Goal: Task Accomplishment & Management: Manage account settings

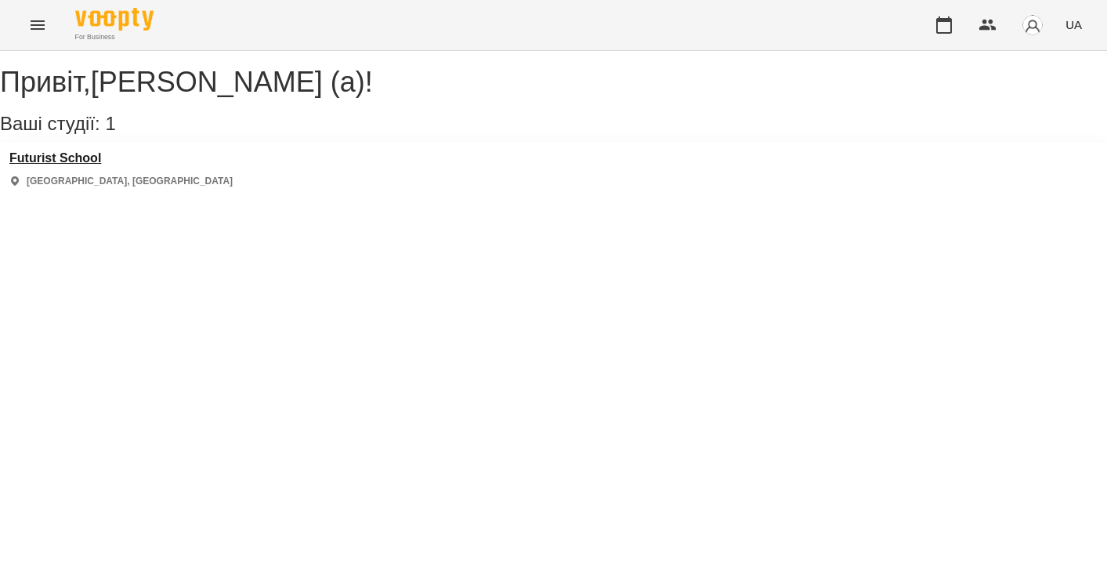
click at [92, 165] on h3 "Futurist School" at bounding box center [120, 158] width 223 height 14
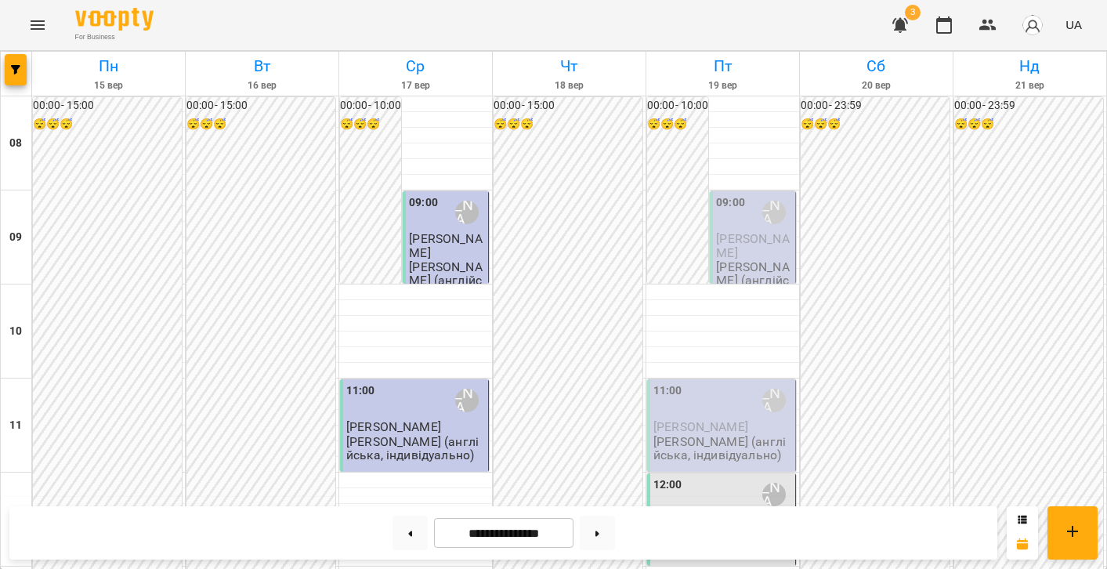
click at [755, 245] on p "[PERSON_NAME]" at bounding box center [754, 245] width 76 height 27
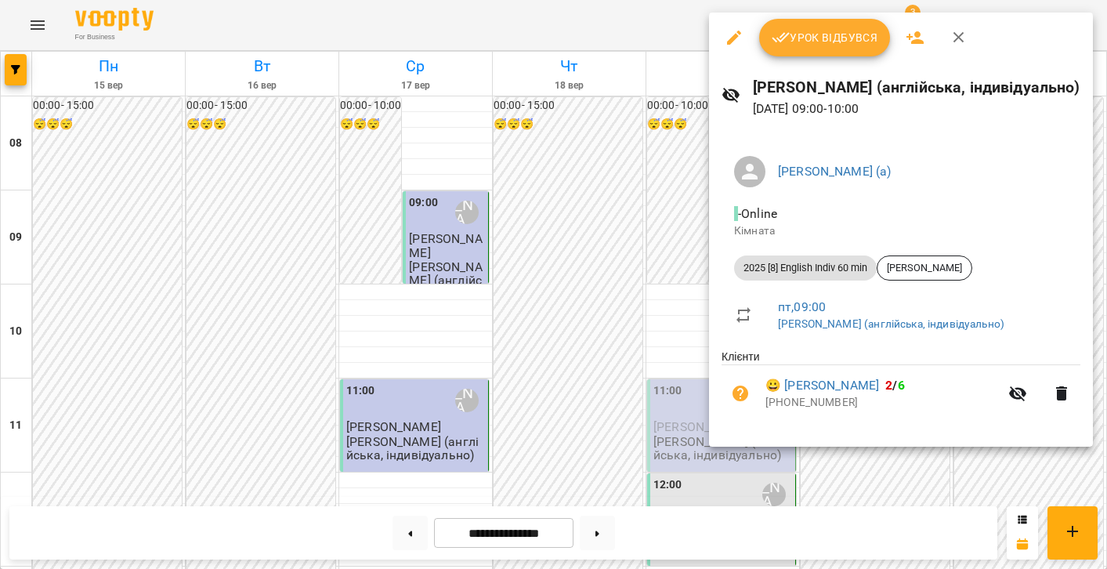
click at [795, 48] on button "Урок відбувся" at bounding box center [825, 38] width 132 height 38
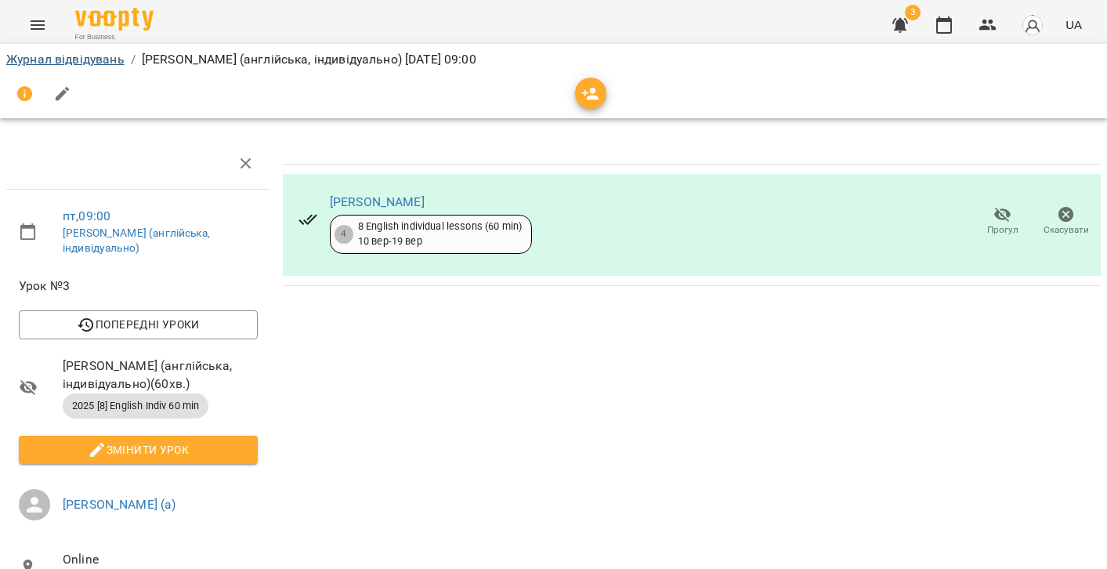
click at [38, 58] on link "Журнал відвідувань" at bounding box center [65, 59] width 118 height 15
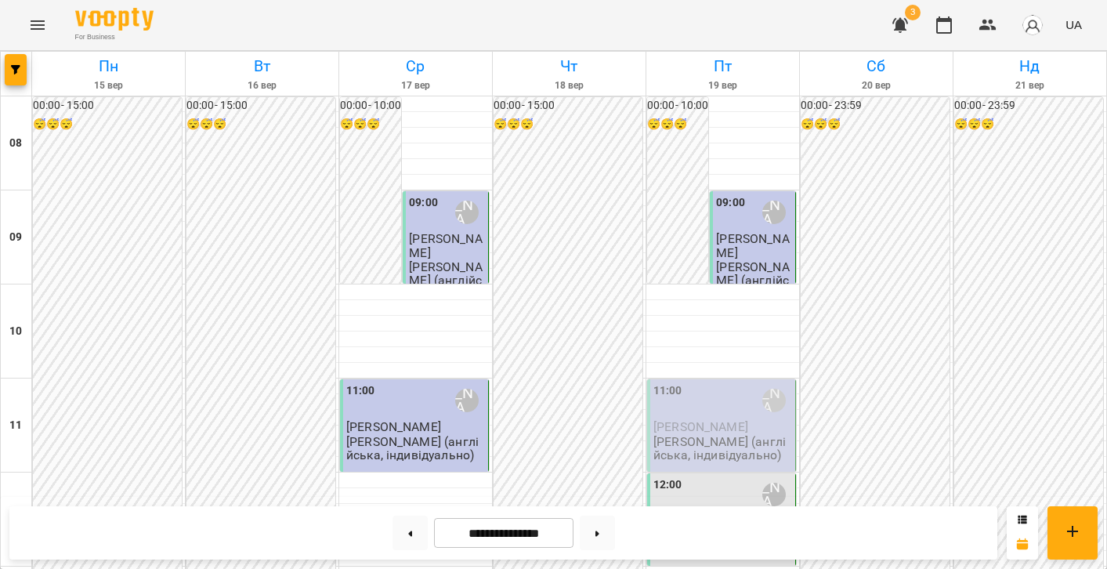
scroll to position [99, 0]
click at [685, 382] on div "11:00 [PERSON_NAME] (а)" at bounding box center [722, 400] width 139 height 36
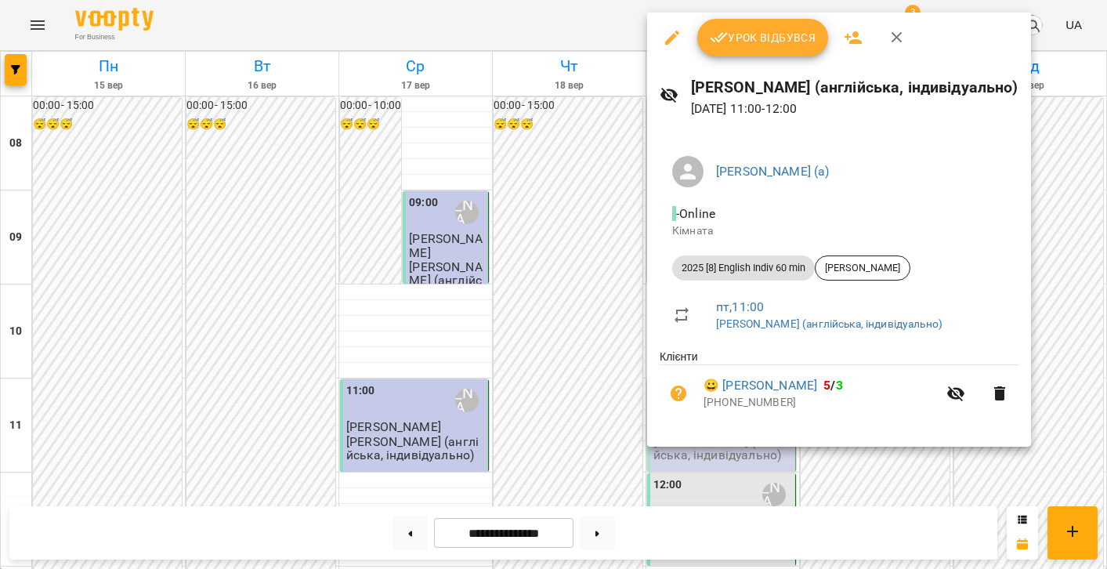
click at [741, 44] on span "Урок відбувся" at bounding box center [763, 37] width 107 height 19
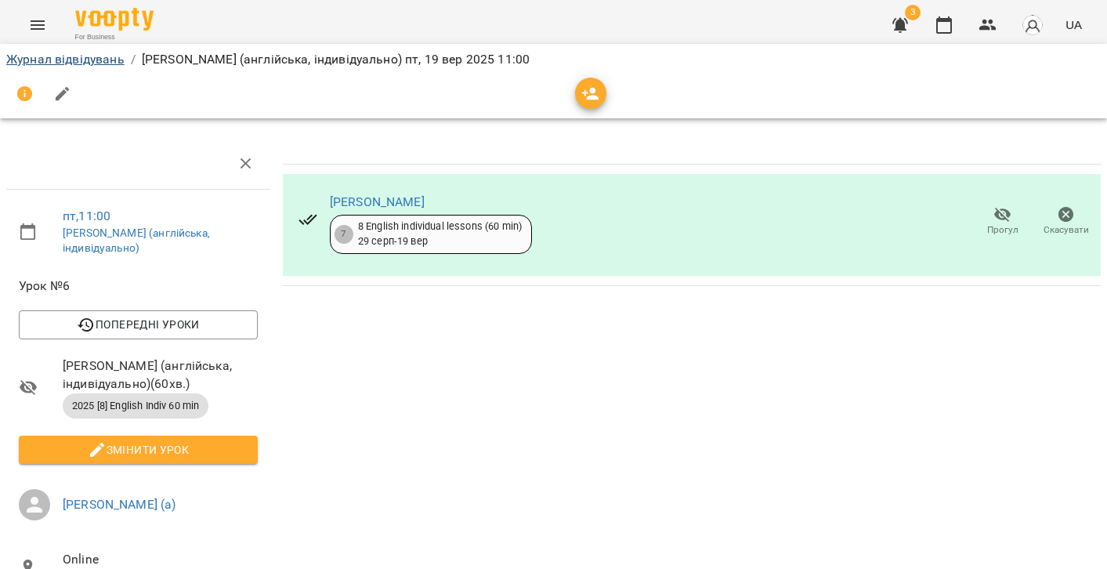
click at [45, 63] on link "Журнал відвідувань" at bounding box center [65, 59] width 118 height 15
